Goal: Task Accomplishment & Management: Use online tool/utility

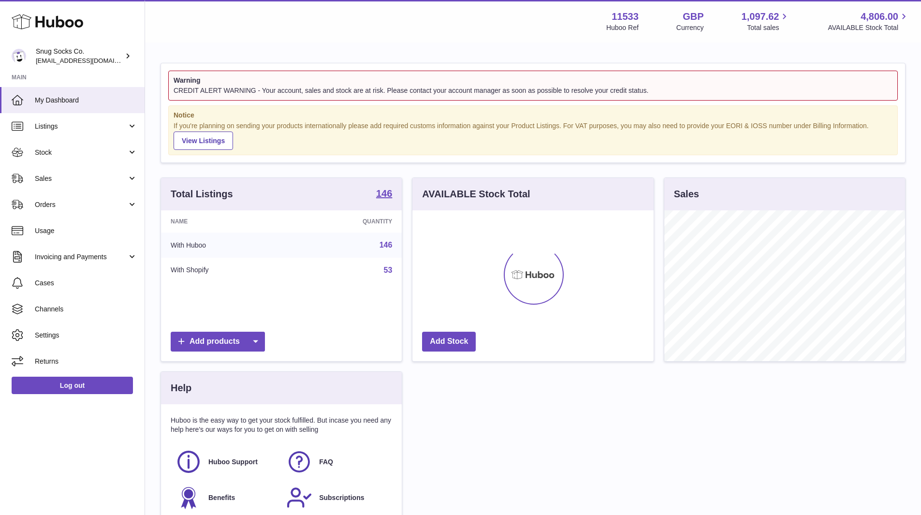
scroll to position [151, 241]
click at [78, 177] on span "Sales" at bounding box center [81, 178] width 92 height 9
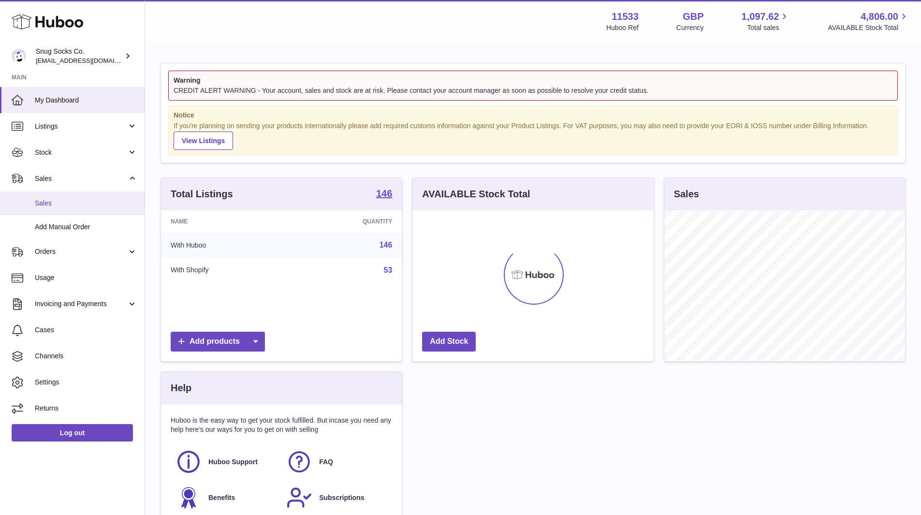
click at [66, 199] on span "Sales" at bounding box center [86, 203] width 102 height 9
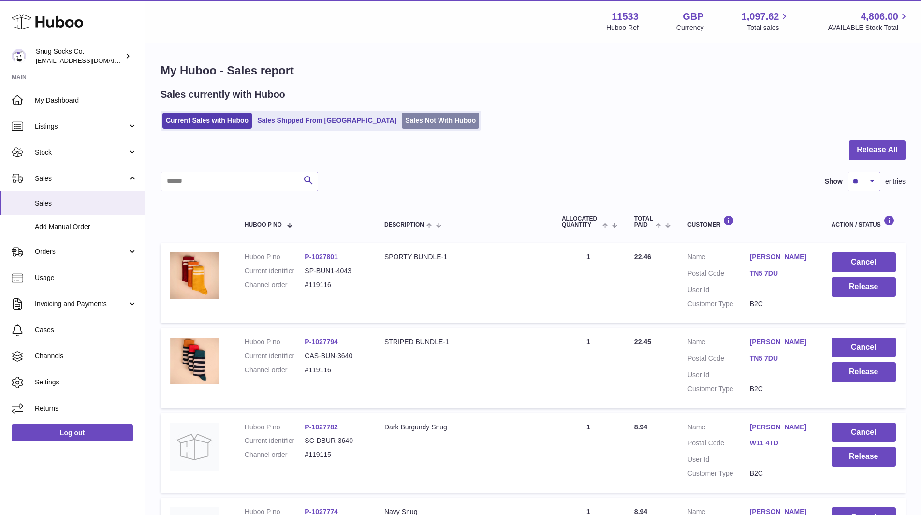
click at [402, 126] on link "Sales Not With Huboo" at bounding box center [440, 121] width 77 height 16
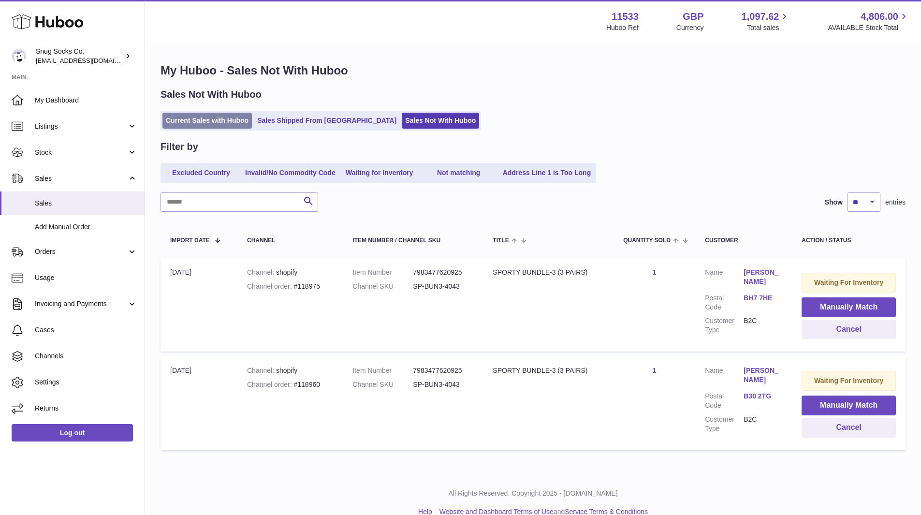
click at [187, 125] on link "Current Sales with Huboo" at bounding box center [206, 121] width 89 height 16
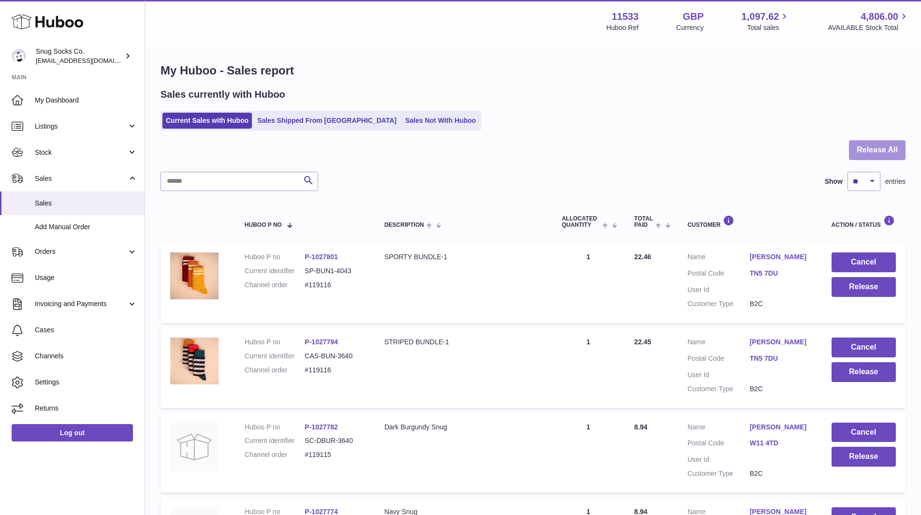
click at [865, 147] on button "Release All" at bounding box center [877, 150] width 57 height 20
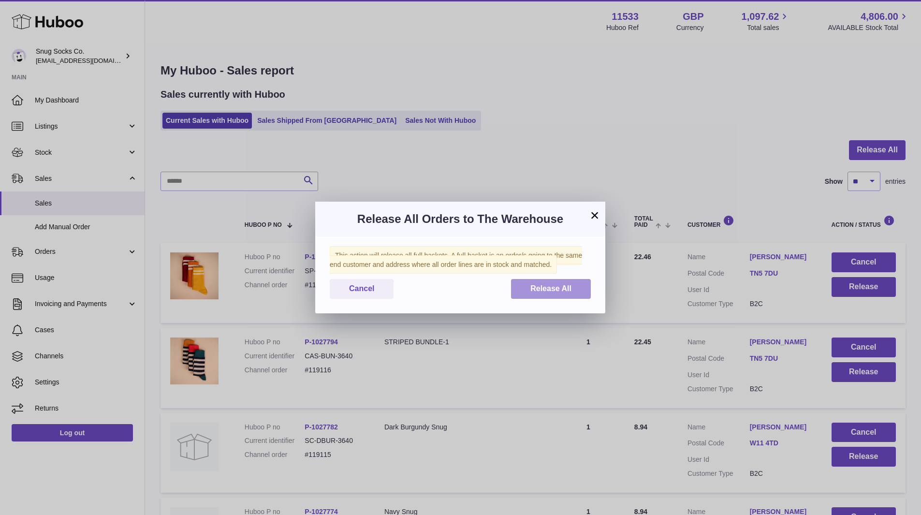
click at [552, 293] on button "Release All" at bounding box center [551, 289] width 80 height 20
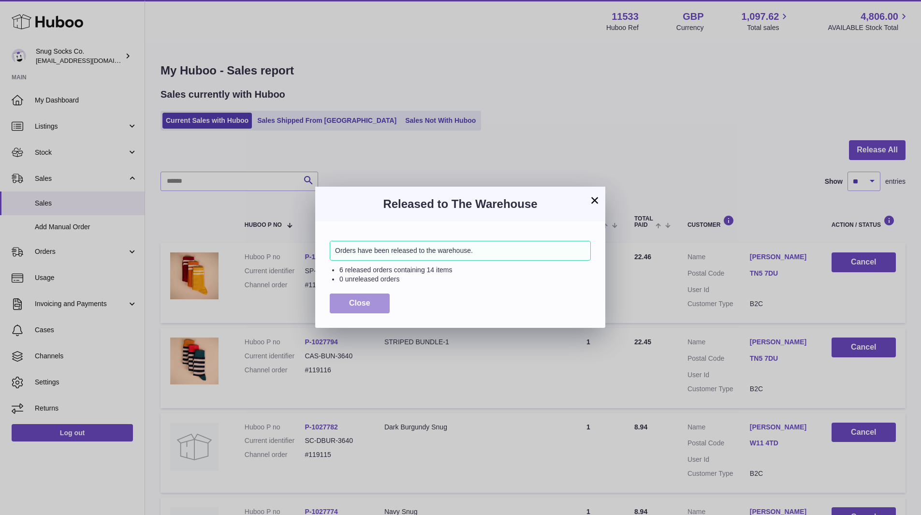
click at [364, 300] on span "Close" at bounding box center [359, 303] width 21 height 8
